Goal: Find contact information: Find contact information

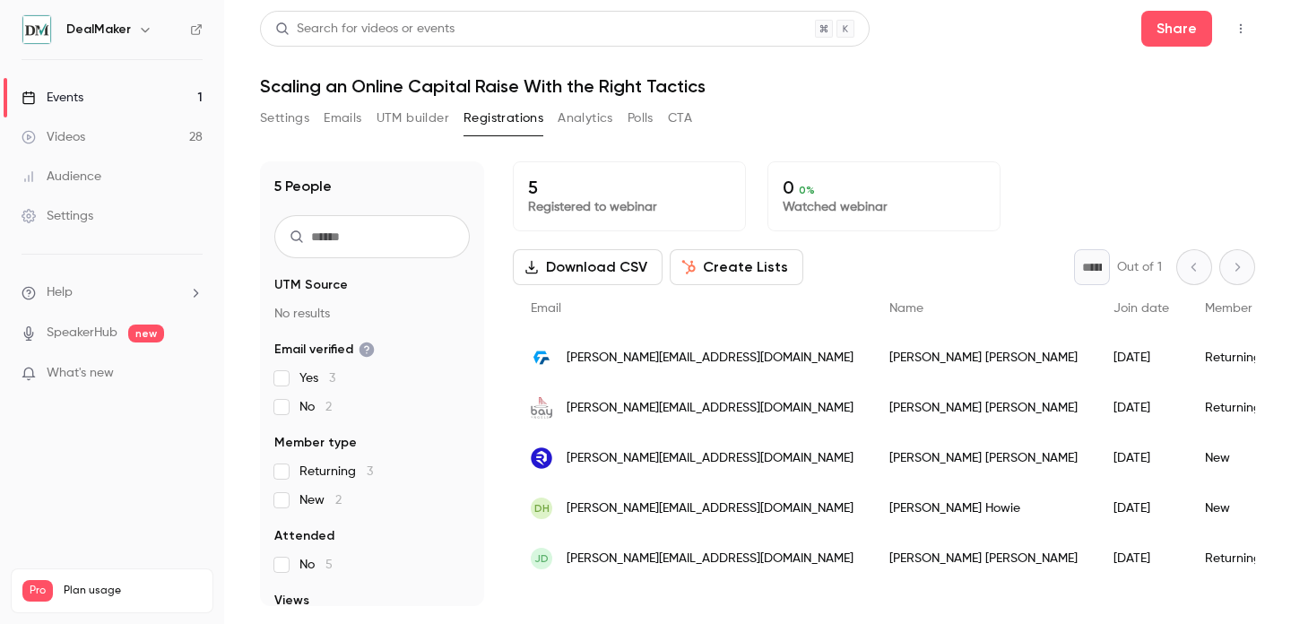
click at [143, 91] on link "Events 1" at bounding box center [112, 97] width 224 height 39
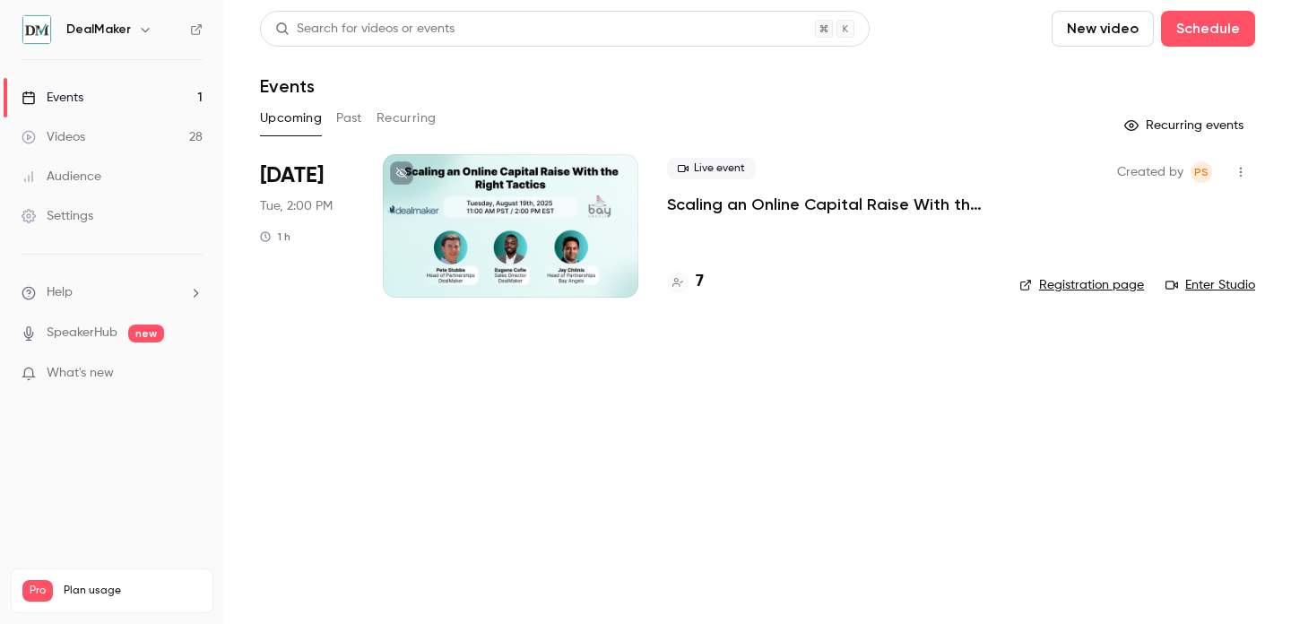
click at [713, 269] on div "Live event Scaling an Online Capital Raise With the Right Tactics 7" at bounding box center [829, 225] width 324 height 143
click at [692, 283] on div "7" at bounding box center [685, 282] width 37 height 24
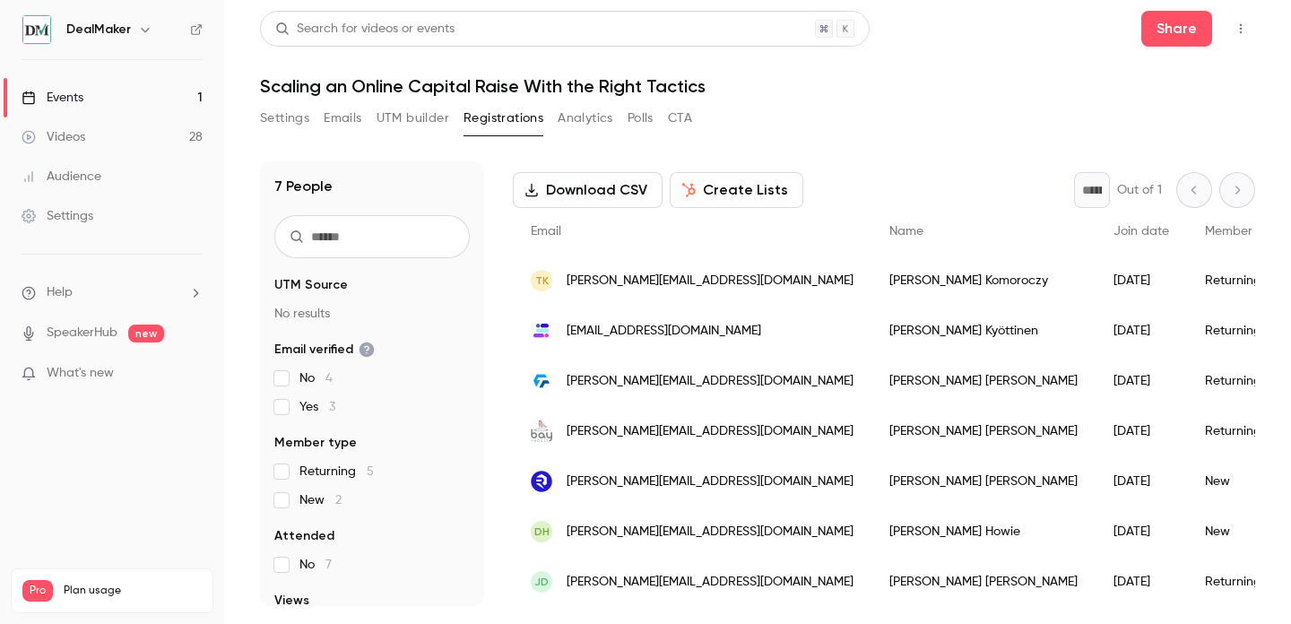
scroll to position [91, 0]
drag, startPoint x: 687, startPoint y: 518, endPoint x: 613, endPoint y: 516, distance: 74.5
click at [613, 516] on div "DH [EMAIL_ADDRESS][DOMAIN_NAME]" at bounding box center [692, 531] width 359 height 50
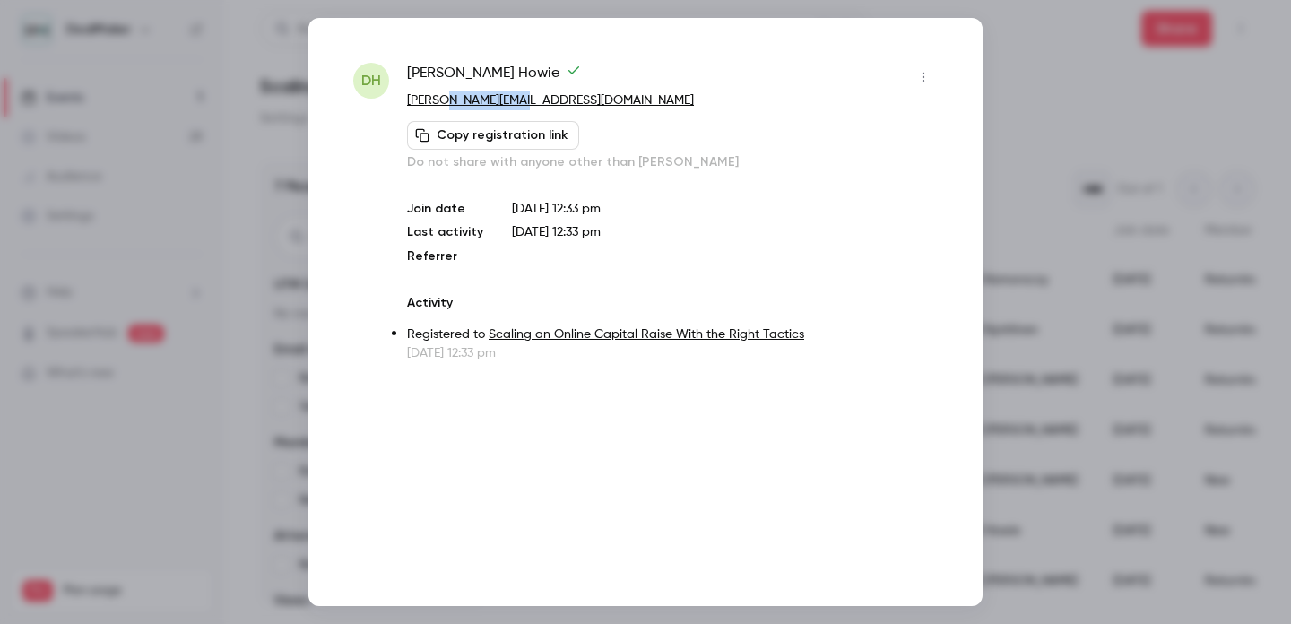
drag, startPoint x: 528, startPoint y: 100, endPoint x: 446, endPoint y: 104, distance: 82.6
click at [446, 104] on p "[PERSON_NAME][EMAIL_ADDRESS][DOMAIN_NAME]" at bounding box center [672, 100] width 531 height 19
copy link "[DOMAIN_NAME]"
